Goal: Information Seeking & Learning: Learn about a topic

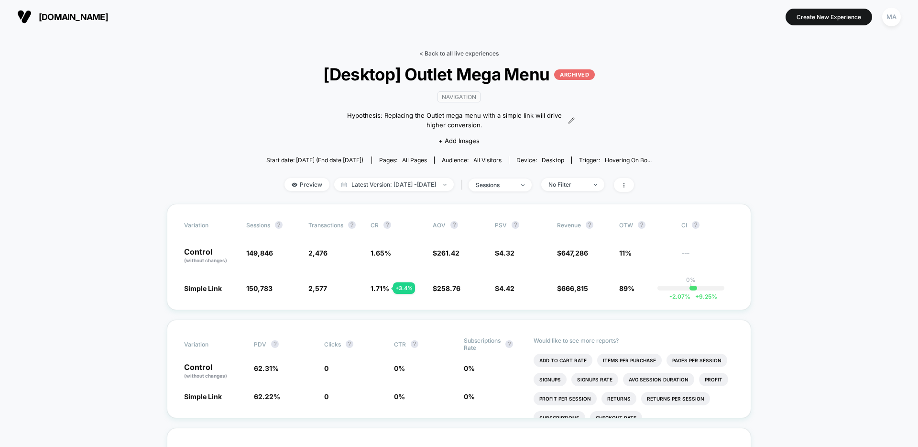
click at [442, 55] on link "< Back to all live experiences" at bounding box center [458, 53] width 79 height 7
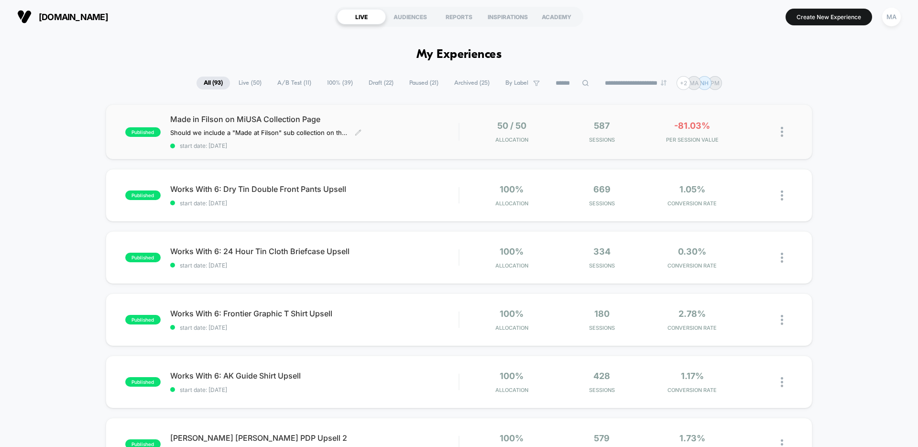
click at [397, 130] on div "Made in Filson on MiUSA Collection Page Should we include a "Made at Filson" su…" at bounding box center [314, 131] width 288 height 35
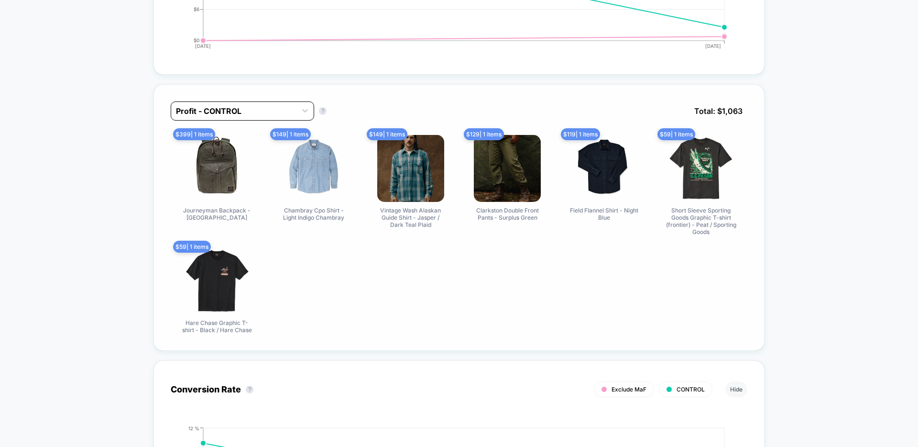
scroll to position [590, 0]
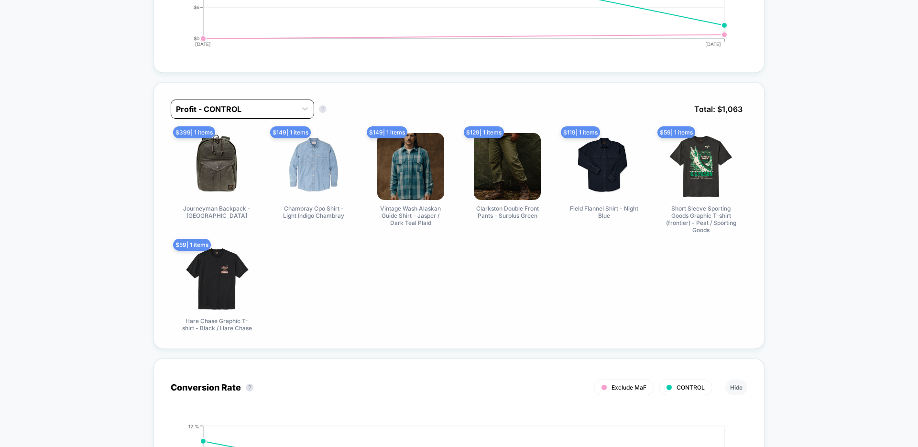
click at [253, 107] on div at bounding box center [234, 108] width 116 height 11
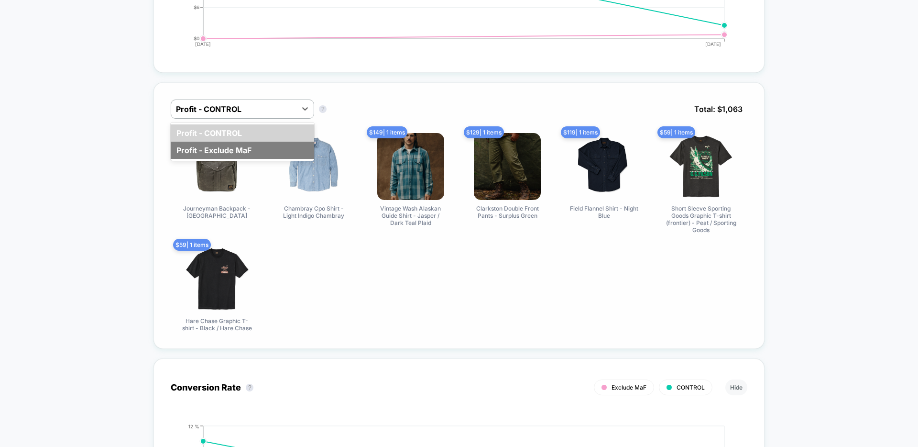
click at [224, 145] on div "Profit - Exclude MaF" at bounding box center [242, 150] width 143 height 17
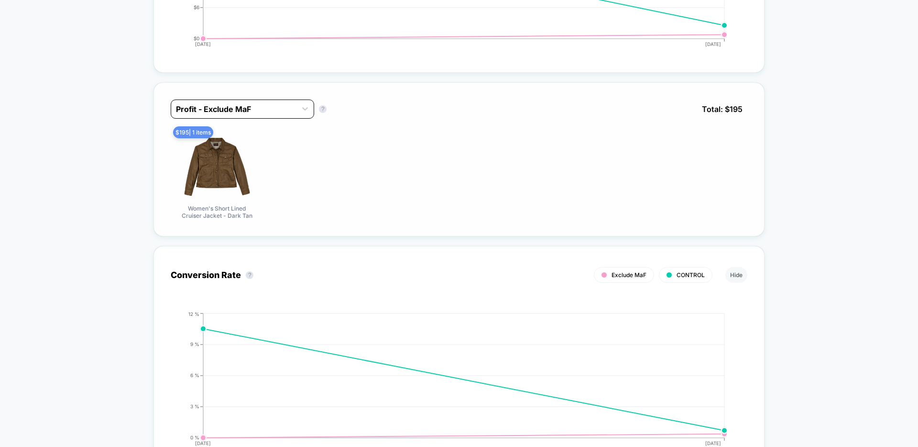
click at [288, 110] on div at bounding box center [234, 108] width 116 height 11
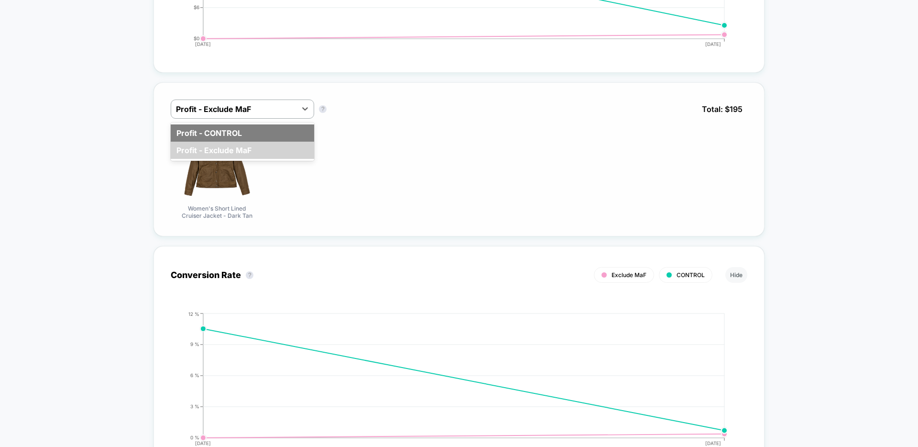
click at [251, 130] on div "Profit - CONTROL" at bounding box center [242, 132] width 143 height 17
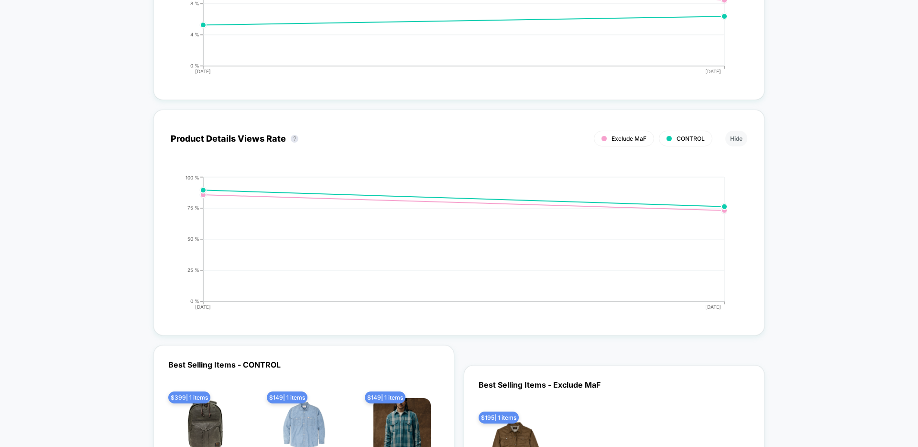
scroll to position [2249, 0]
